Goal: Answer question/provide support

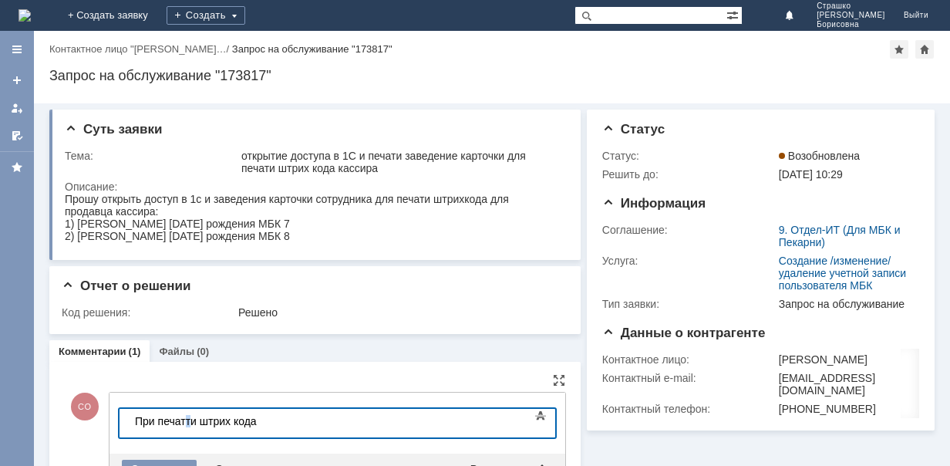
click at [190, 419] on div "При печатти штрих кода" at bounding box center [244, 421] width 219 height 12
click at [263, 423] on div "При печати штрих кода" at bounding box center [244, 421] width 219 height 12
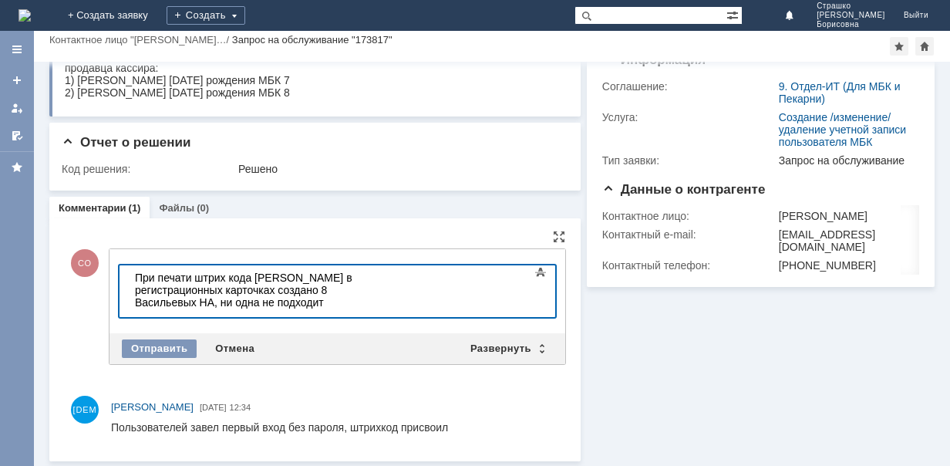
scroll to position [100, 0]
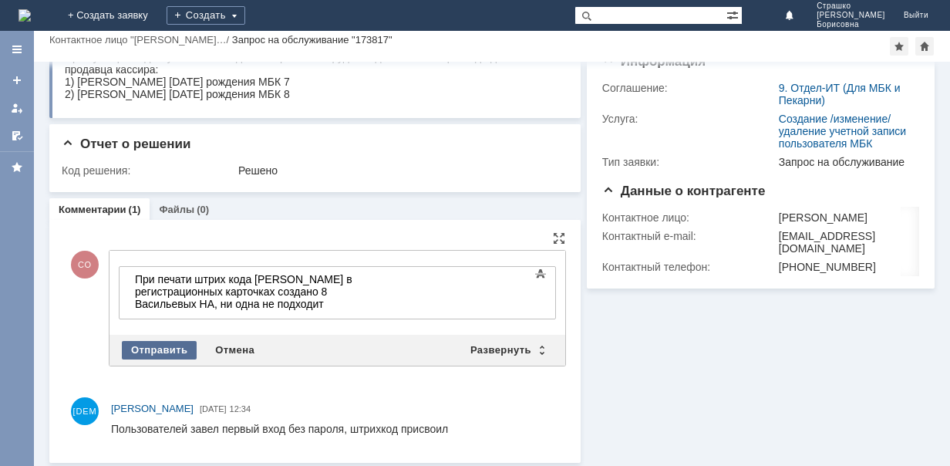
click at [150, 344] on div "Отправить" at bounding box center [159, 350] width 75 height 18
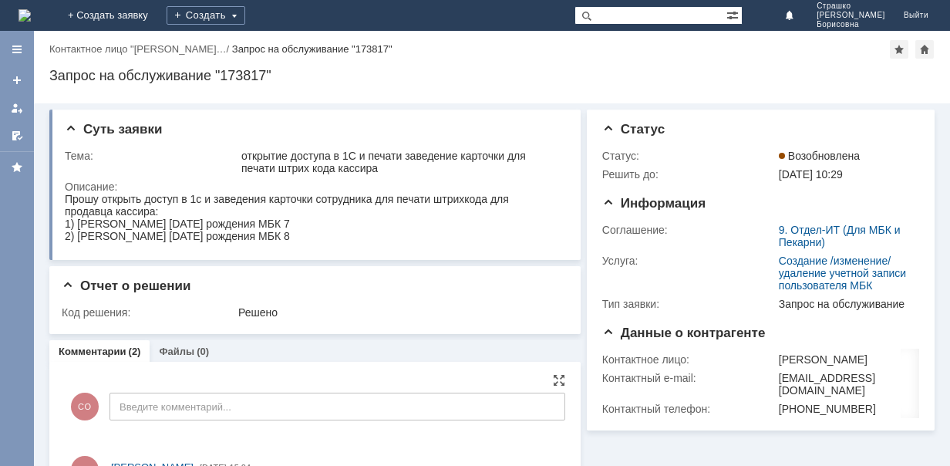
scroll to position [0, 0]
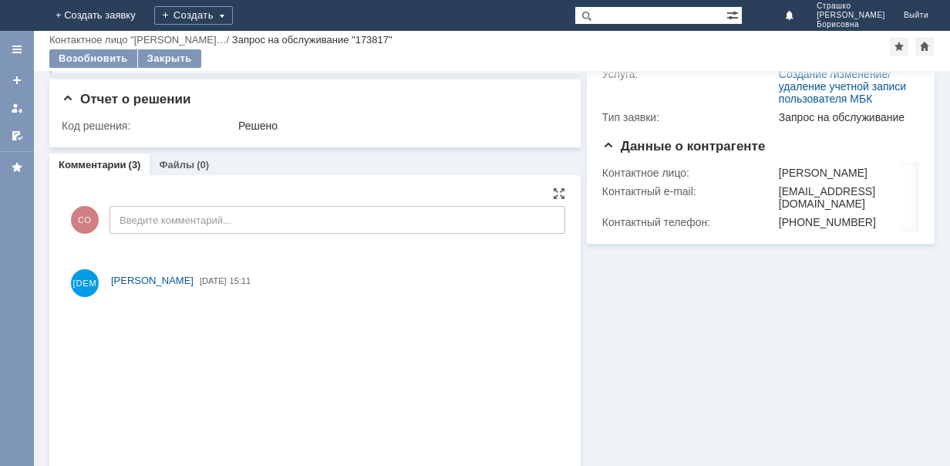
scroll to position [231, 0]
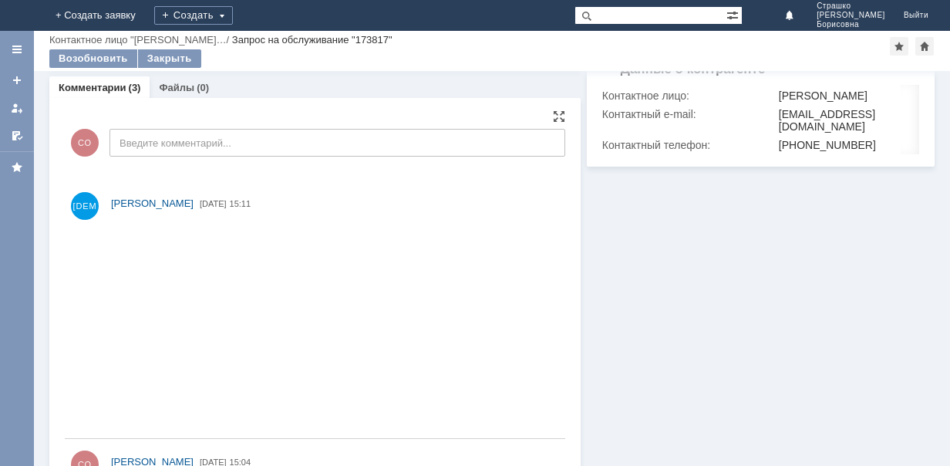
click at [400, 227] on img at bounding box center [332, 227] width 442 height 0
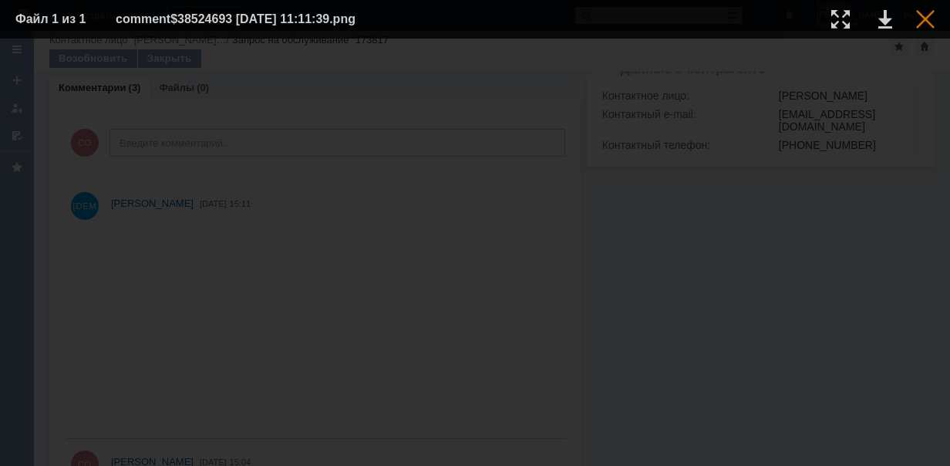
click at [926, 13] on div at bounding box center [925, 19] width 18 height 18
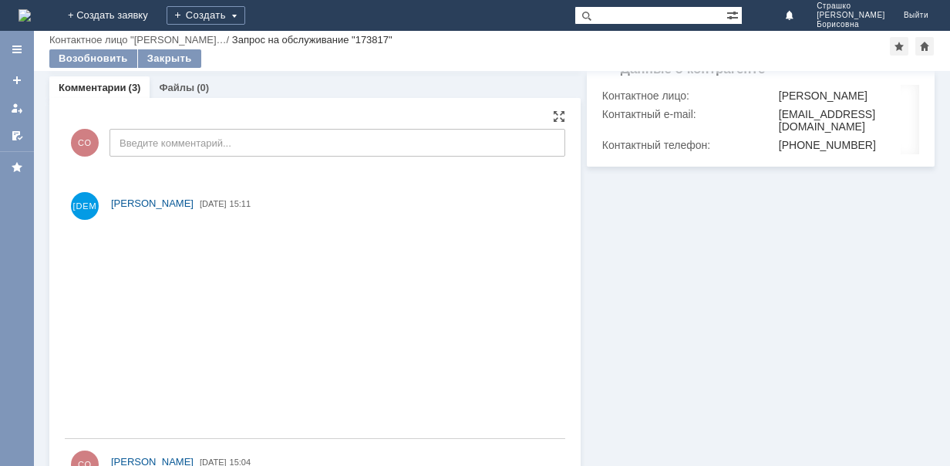
click at [291, 227] on img at bounding box center [332, 227] width 442 height 0
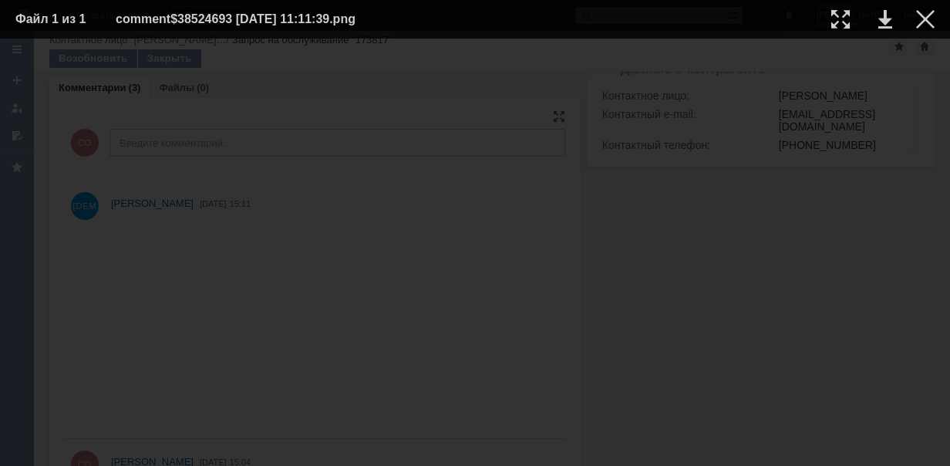
click at [475, 252] on img at bounding box center [475, 252] width 0 height 0
click at [928, 24] on div at bounding box center [925, 19] width 18 height 18
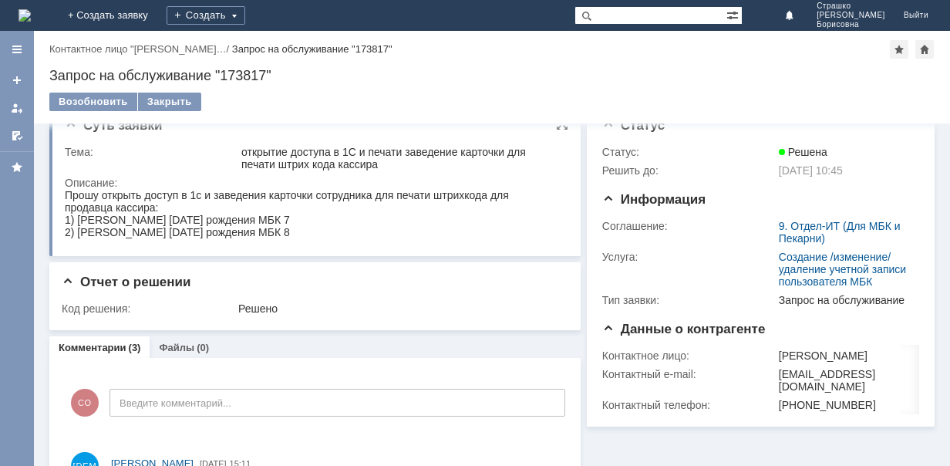
scroll to position [0, 0]
